Goal: Transaction & Acquisition: Purchase product/service

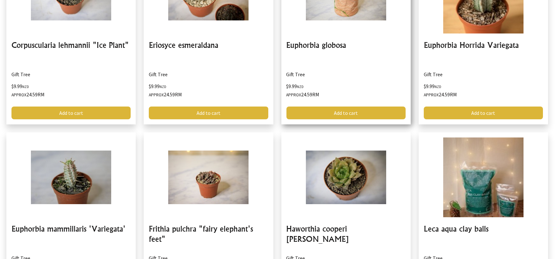
scroll to position [1220, 0]
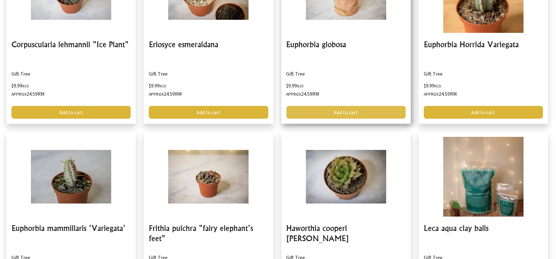
click at [342, 112] on link "Add to cart" at bounding box center [345, 112] width 119 height 13
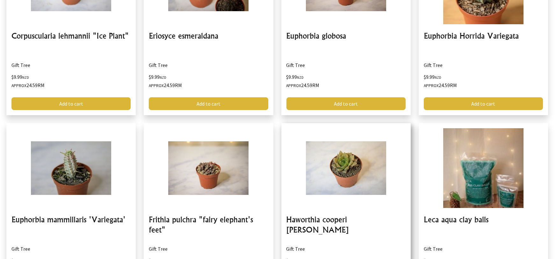
scroll to position [1230, 0]
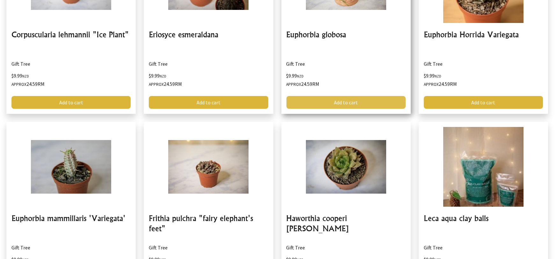
click at [355, 103] on link "Add to cart" at bounding box center [345, 102] width 119 height 13
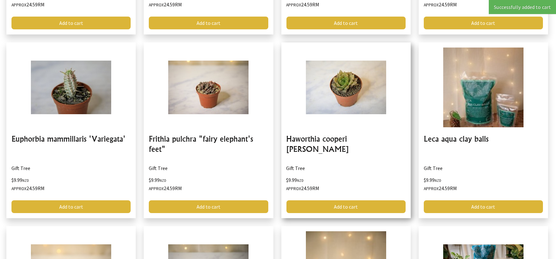
scroll to position [1310, 0]
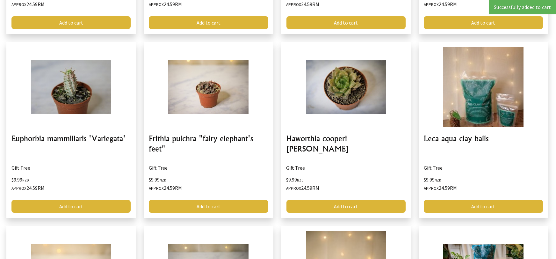
click at [546, 9] on toastmessage "Successfully added to cart" at bounding box center [522, 7] width 67 height 14
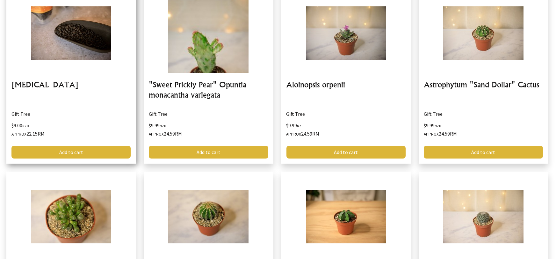
scroll to position [818, 0]
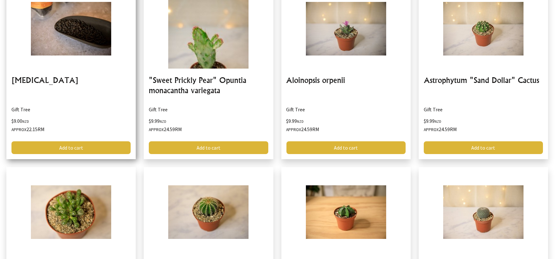
click at [79, 41] on link at bounding box center [70, 71] width 129 height 175
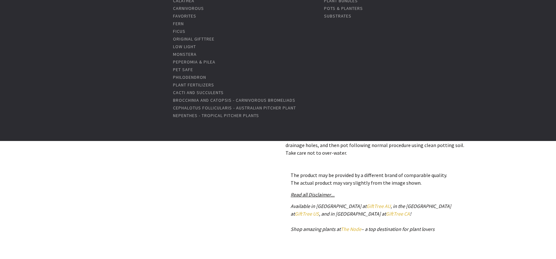
scroll to position [254, 0]
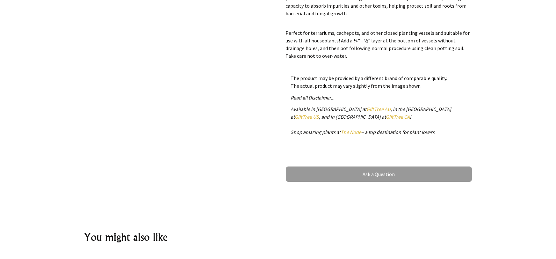
click at [386, 115] on link "GiftTree CA" at bounding box center [398, 116] width 24 height 6
click at [386, 117] on link "GiftTree CA" at bounding box center [398, 116] width 24 height 6
click at [386, 118] on link "GiftTree CA" at bounding box center [398, 116] width 24 height 6
